Goal: Information Seeking & Learning: Learn about a topic

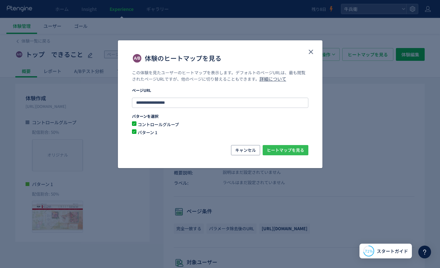
click at [281, 147] on span "ヒートマップを見る" at bounding box center [285, 150] width 37 height 10
click at [307, 52] on button "close" at bounding box center [311, 52] width 10 height 10
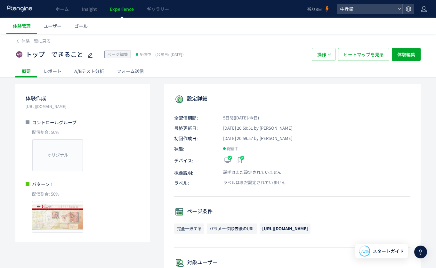
click at [95, 69] on div "A/Bテスト分析" at bounding box center [89, 71] width 43 height 13
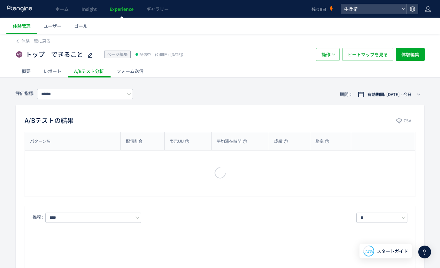
type input "****"
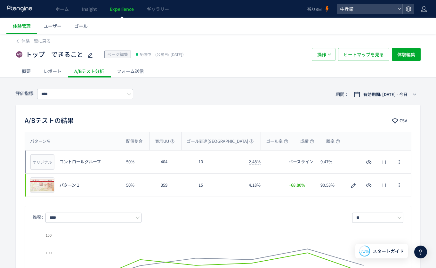
click at [25, 8] on icon at bounding box center [19, 8] width 27 height 6
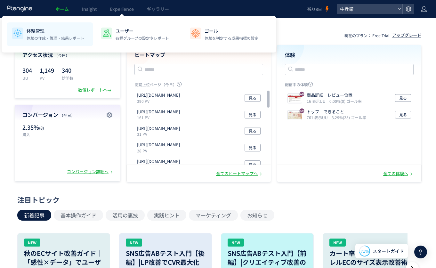
click at [49, 28] on p "体験管理" at bounding box center [56, 31] width 58 height 6
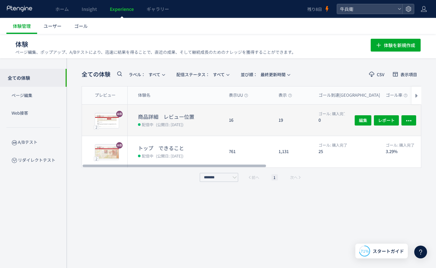
click at [195, 131] on dl "商品詳細　レビュー位置 配信中 (公開日: [DATE])" at bounding box center [181, 124] width 86 height 23
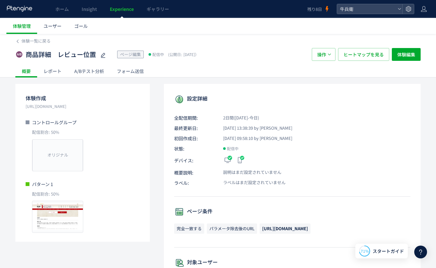
click at [81, 69] on div "A/Bテスト分析" at bounding box center [89, 71] width 43 height 13
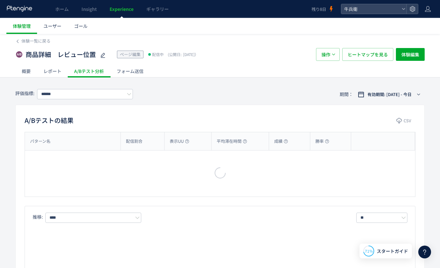
type input "****"
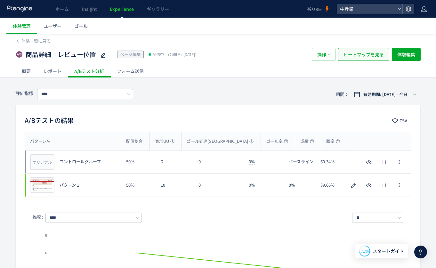
click at [374, 60] on span "ヒートマップを見る" at bounding box center [363, 54] width 40 height 13
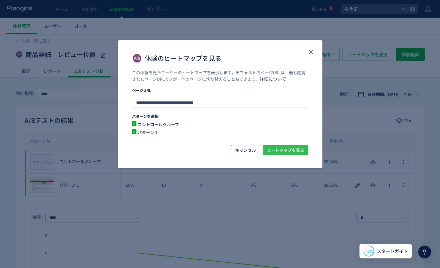
click at [295, 154] on span "ヒートマップを見る" at bounding box center [285, 150] width 37 height 10
click at [315, 50] on button "close" at bounding box center [311, 52] width 10 height 10
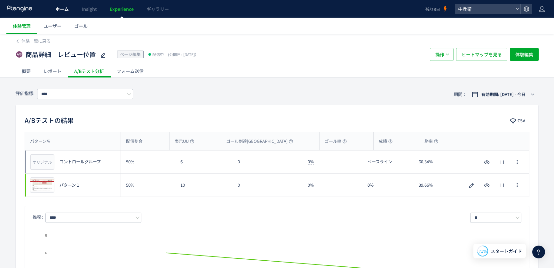
click at [65, 12] on link "ホーム" at bounding box center [62, 9] width 26 height 18
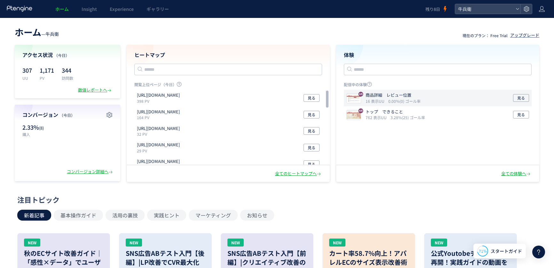
click at [402, 96] on p "商品詳細　レビュー位置" at bounding box center [392, 95] width 52 height 6
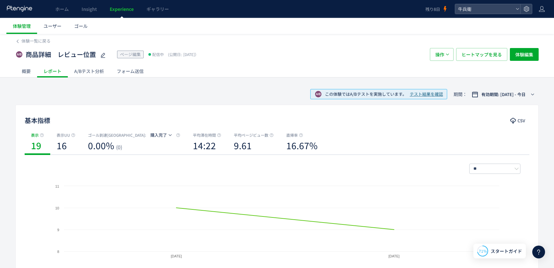
click at [410, 93] on span "テスト結果を確認" at bounding box center [426, 94] width 33 height 6
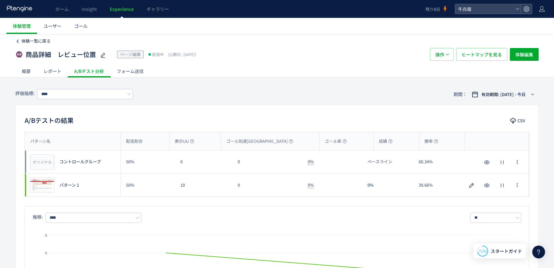
click at [39, 40] on span "体験一覧に戻る" at bounding box center [35, 41] width 29 height 6
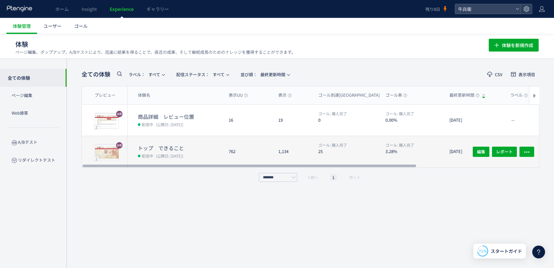
click at [220, 149] on dt "トップ　できること" at bounding box center [181, 147] width 86 height 7
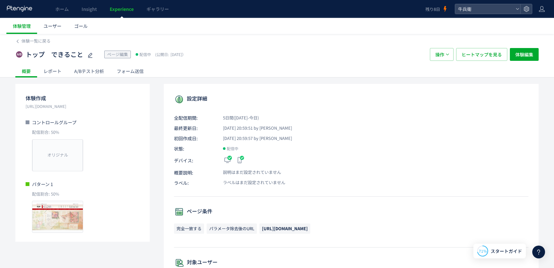
click at [87, 76] on div "A/Bテスト分析" at bounding box center [89, 71] width 43 height 13
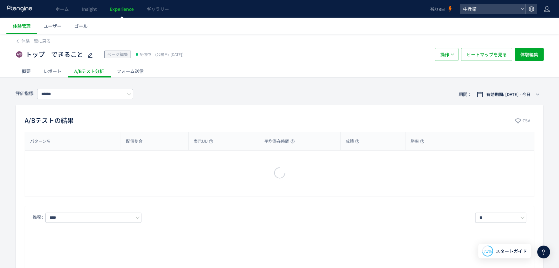
type input "****"
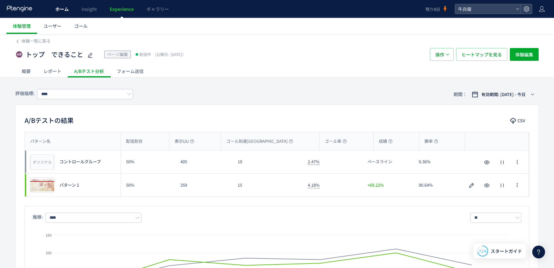
click at [56, 9] on span "ホーム" at bounding box center [61, 9] width 13 height 6
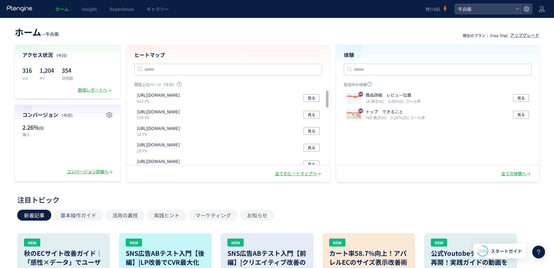
click at [103, 169] on div "コンバージョン詳細へ" at bounding box center [90, 172] width 47 height 6
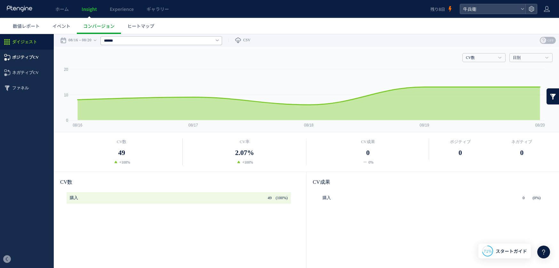
click at [24, 62] on span "ポジティブCV" at bounding box center [25, 57] width 27 height 15
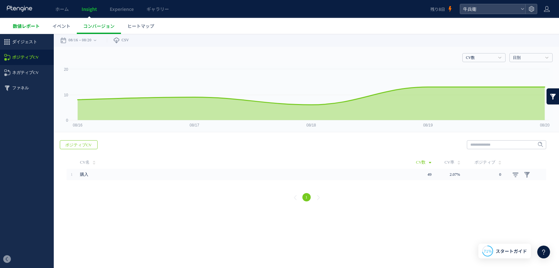
click at [30, 29] on span "数値レポート" at bounding box center [26, 26] width 27 height 6
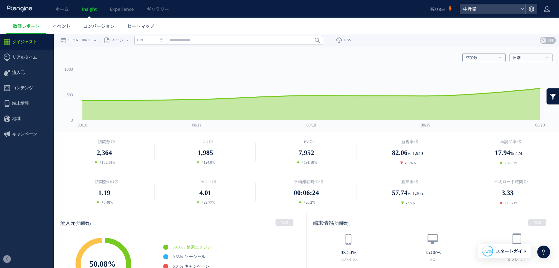
click at [440, 57] on link "訪問数" at bounding box center [480, 58] width 29 height 6
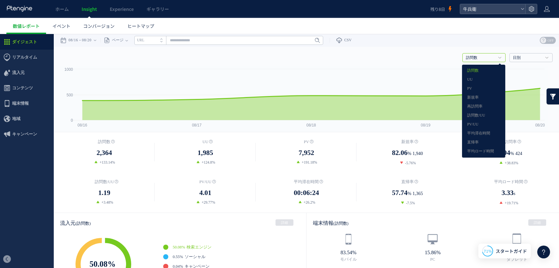
click at [440, 57] on link "訪問数" at bounding box center [480, 58] width 29 height 6
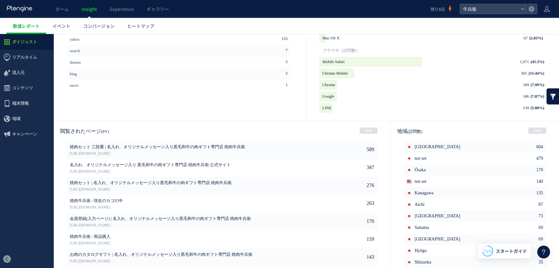
scroll to position [301, 0]
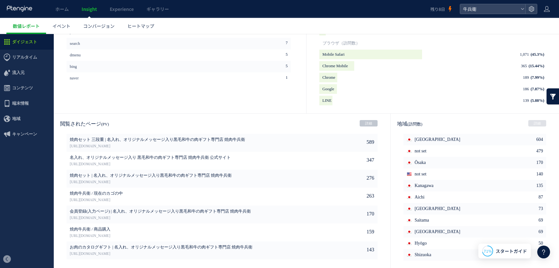
click at [365, 123] on link "詳細" at bounding box center [368, 123] width 18 height 6
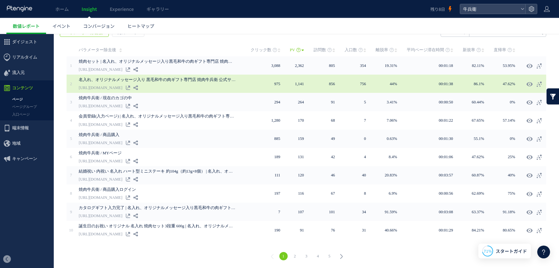
scroll to position [112, 0]
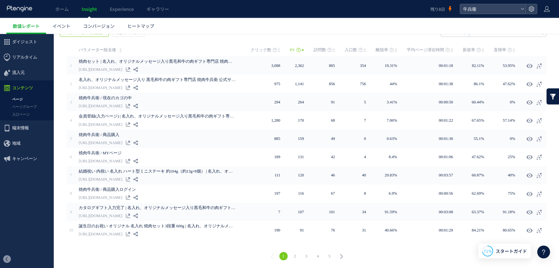
click at [294, 255] on link "2" at bounding box center [295, 256] width 8 height 8
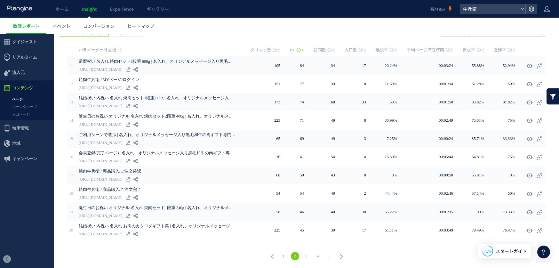
click at [284, 252] on link "1" at bounding box center [283, 256] width 8 height 8
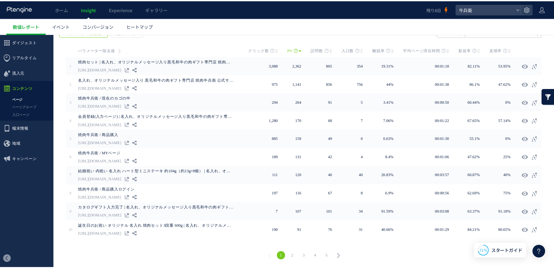
scroll to position [111, 0]
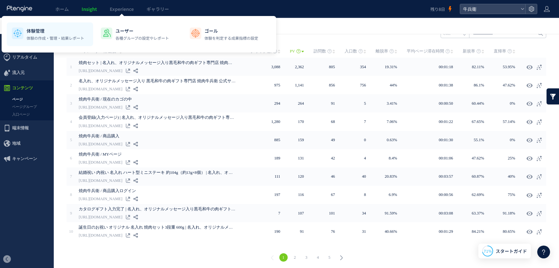
click at [61, 35] on div "体験管理 体験の作成・管理・結果レポート" at bounding box center [56, 34] width 58 height 13
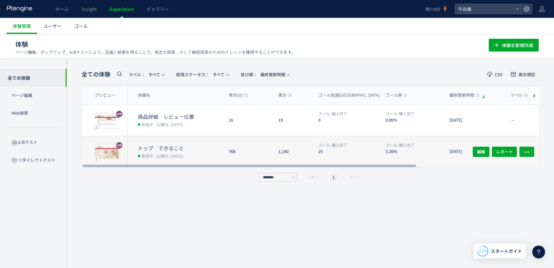
click at [254, 140] on div "768" at bounding box center [249, 151] width 50 height 31
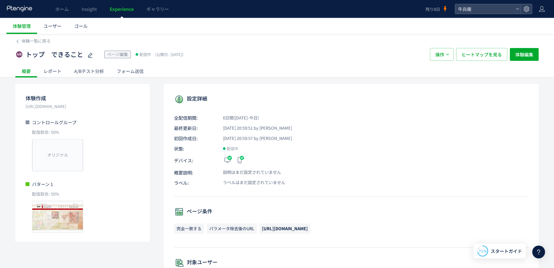
click at [82, 71] on div "A/Bテスト分析" at bounding box center [89, 71] width 43 height 13
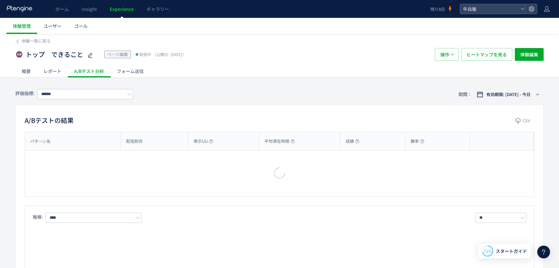
type input "****"
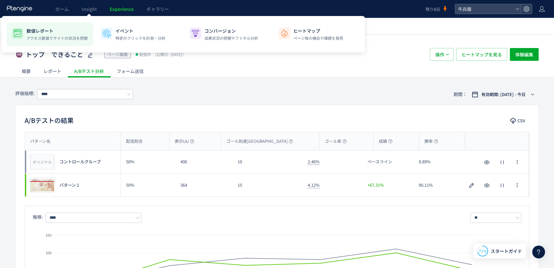
click at [64, 35] on p "アクセス数値でサイトの状況を把握" at bounding box center [57, 38] width 61 height 6
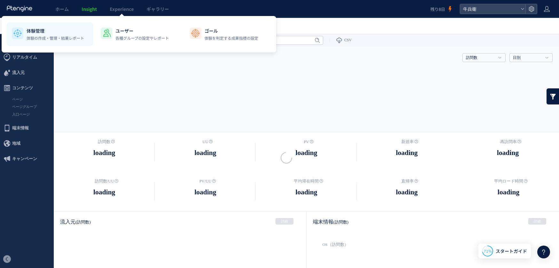
click at [96, 26] on li "体験管理 体験の作成・管理・結果レポート" at bounding box center [139, 34] width 86 height 24
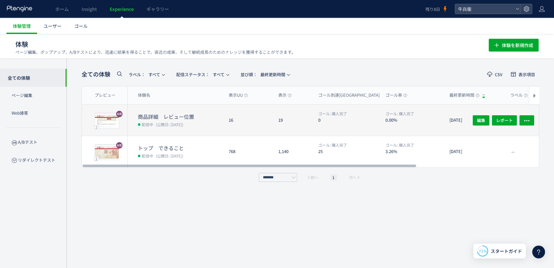
click at [215, 122] on dd "配信中 (公開日: [DATE])" at bounding box center [181, 124] width 86 height 8
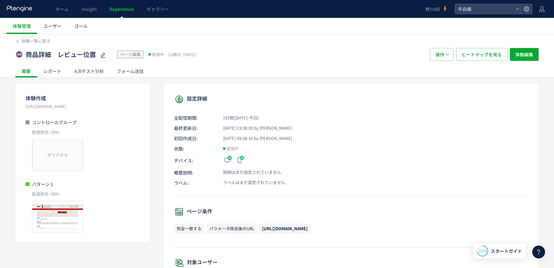
click at [92, 67] on div "A/Bテスト分析" at bounding box center [89, 71] width 43 height 13
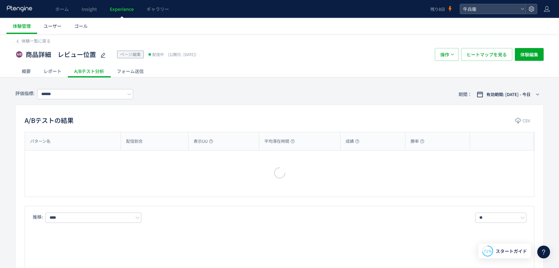
type input "****"
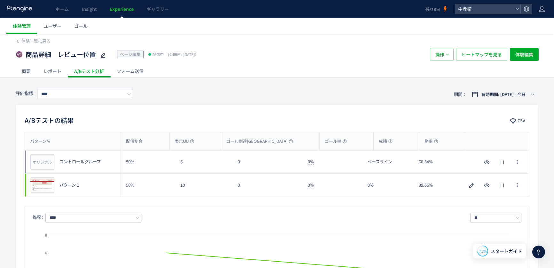
click at [27, 12] on div at bounding box center [19, 9] width 27 height 18
click at [24, 12] on icon at bounding box center [19, 8] width 27 height 6
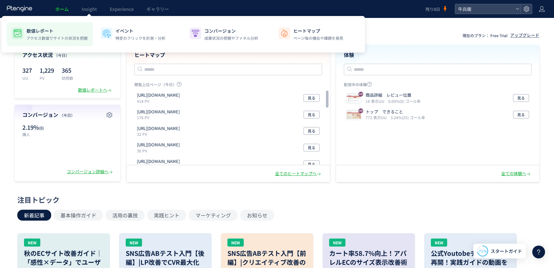
click at [96, 26] on li "数値レポート アクセス数値でサイトの状況を把握" at bounding box center [139, 34] width 86 height 24
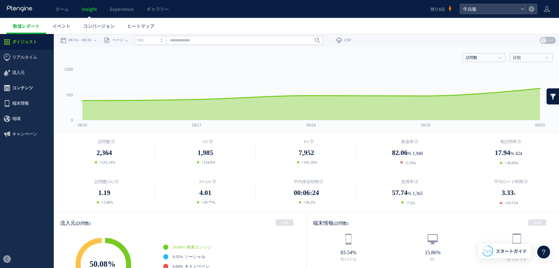
click at [40, 86] on span "コンテンツ" at bounding box center [27, 87] width 54 height 15
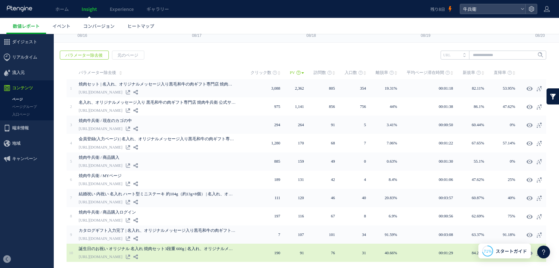
scroll to position [91, 0]
